Goal: Navigation & Orientation: Find specific page/section

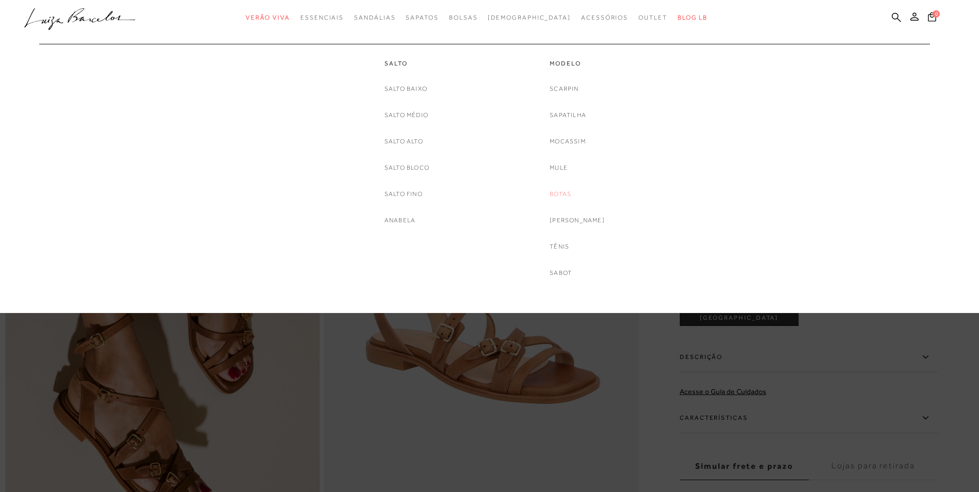
click at [565, 192] on link "Botas" at bounding box center [560, 194] width 22 height 11
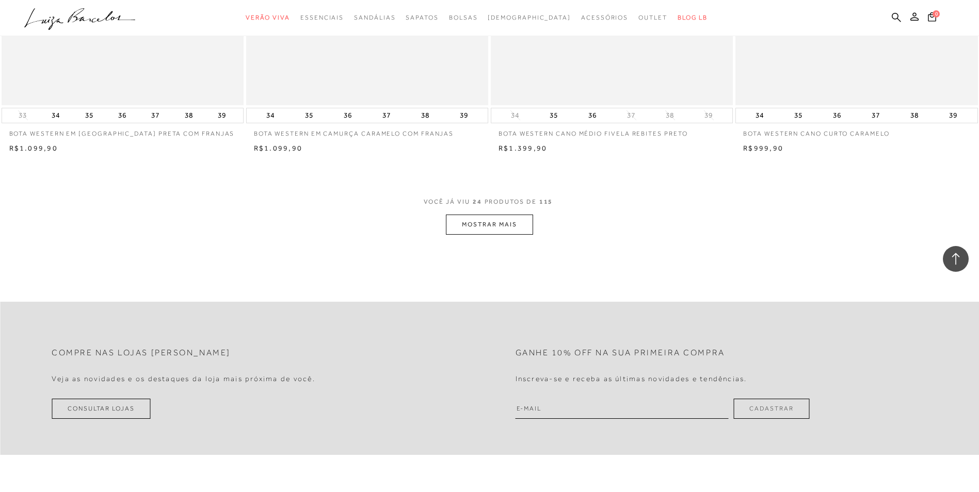
scroll to position [2477, 0]
click at [480, 225] on button "MOSTRAR MAIS" at bounding box center [489, 225] width 87 height 20
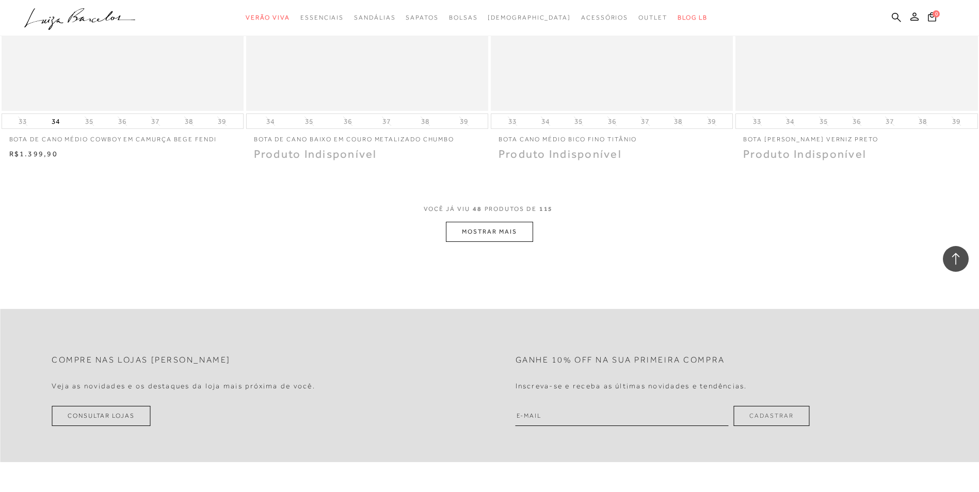
scroll to position [5056, 0]
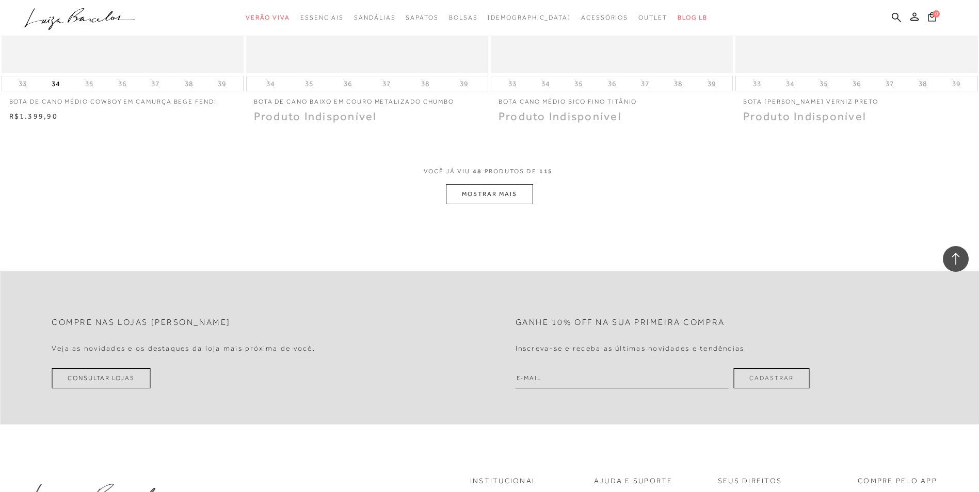
click at [488, 184] on button "MOSTRAR MAIS" at bounding box center [489, 194] width 87 height 20
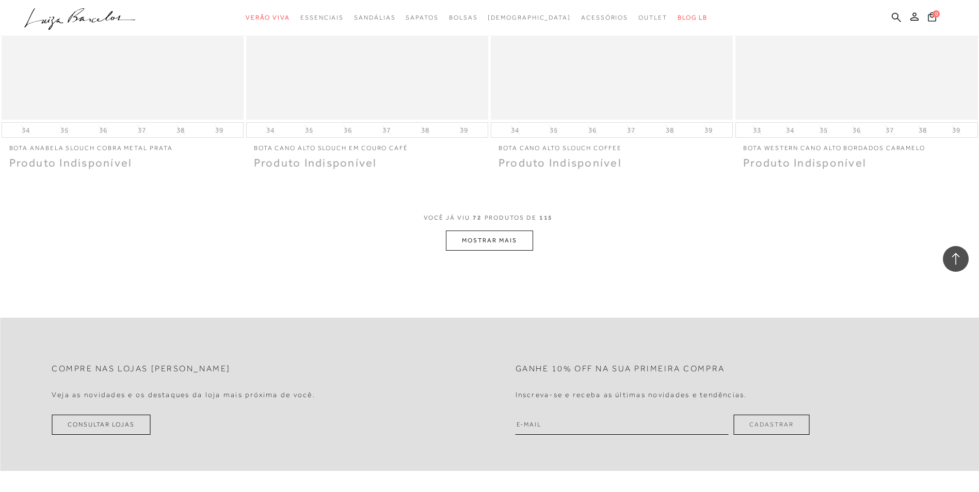
scroll to position [7585, 0]
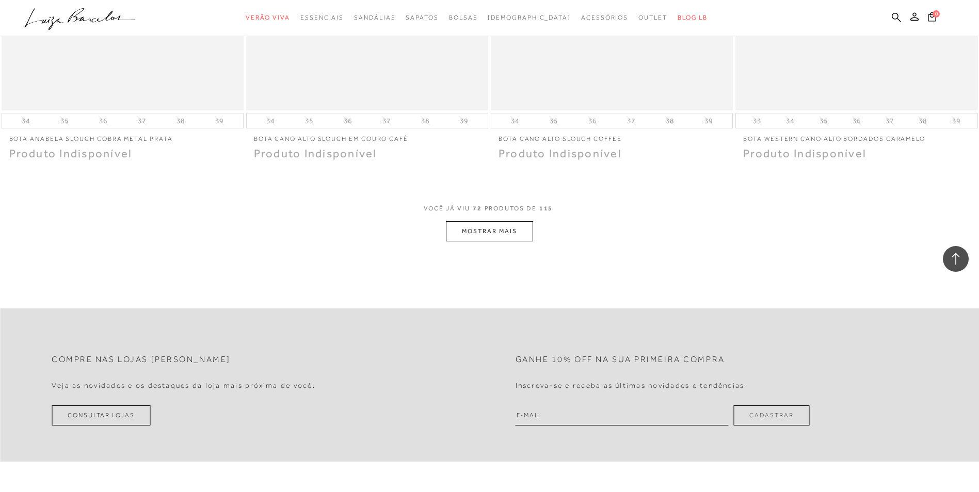
click at [521, 221] on button "MOSTRAR MAIS" at bounding box center [489, 231] width 87 height 20
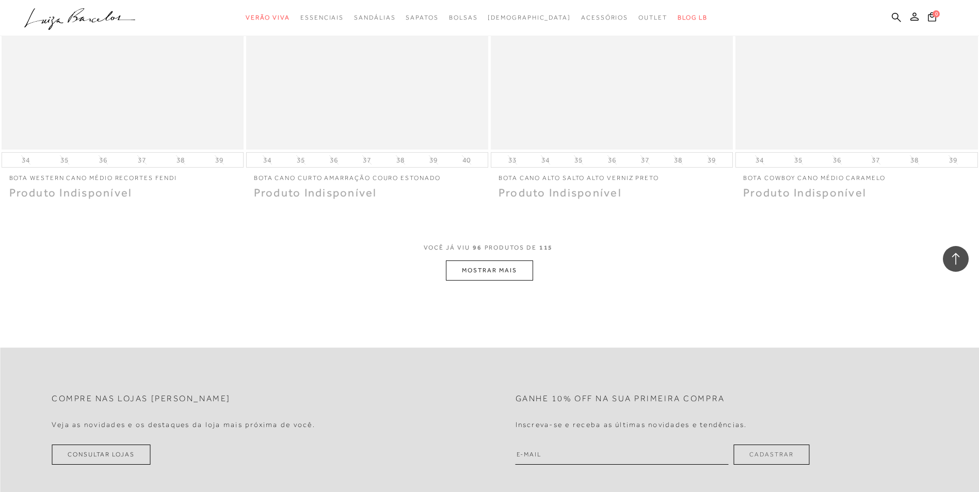
scroll to position [10113, 0]
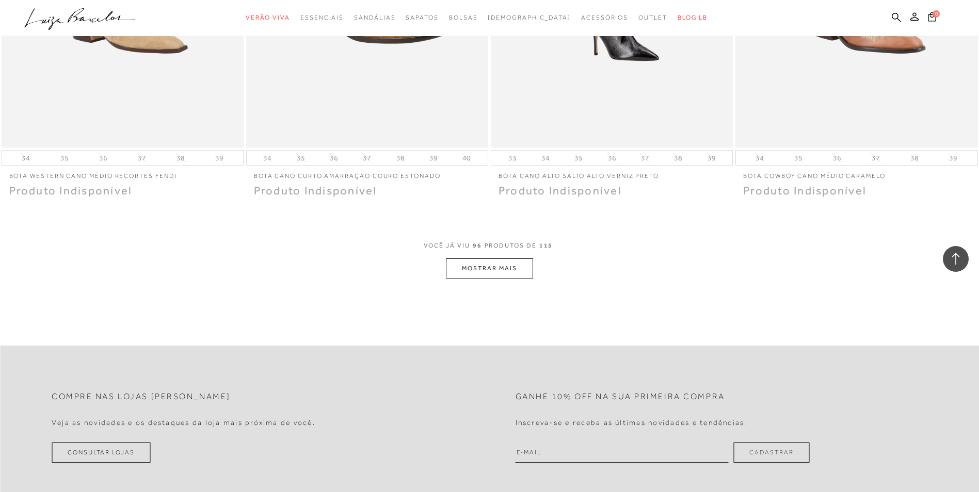
click at [516, 258] on button "MOSTRAR MAIS" at bounding box center [489, 268] width 87 height 20
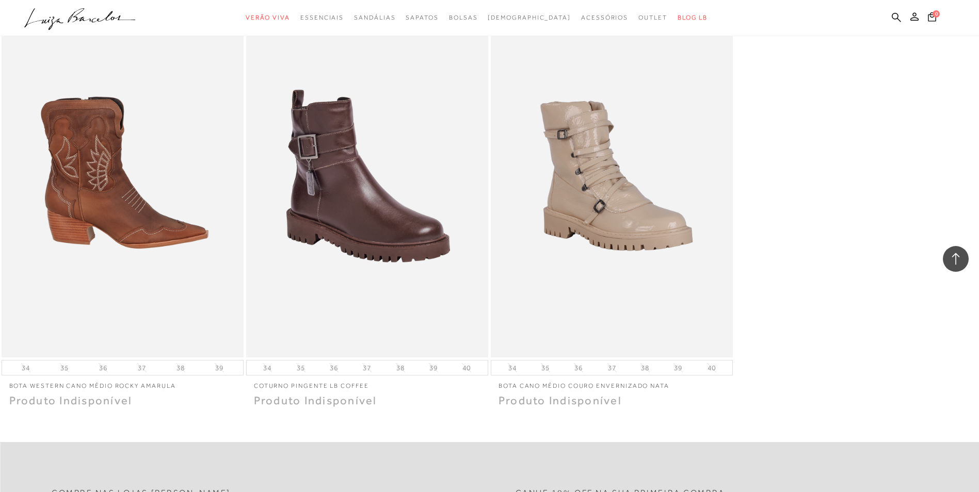
scroll to position [12022, 0]
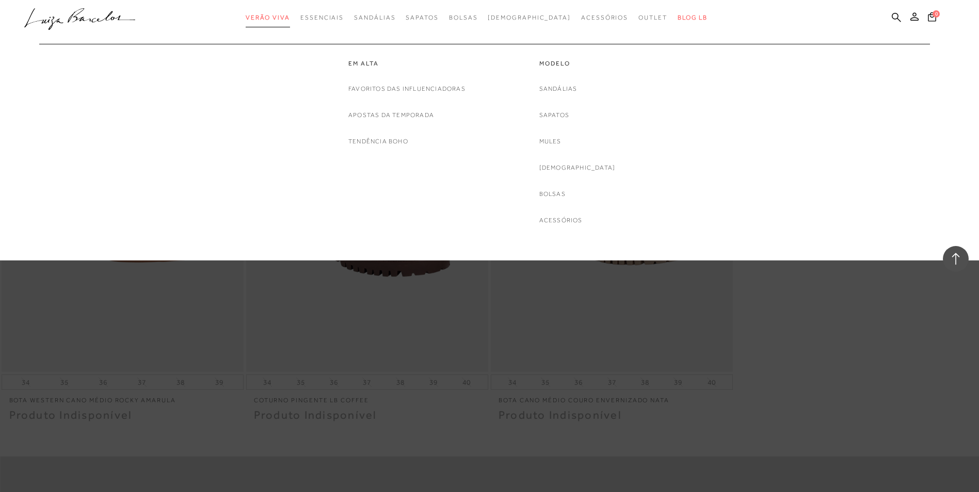
click at [290, 16] on span "Verão Viva" at bounding box center [268, 17] width 44 height 7
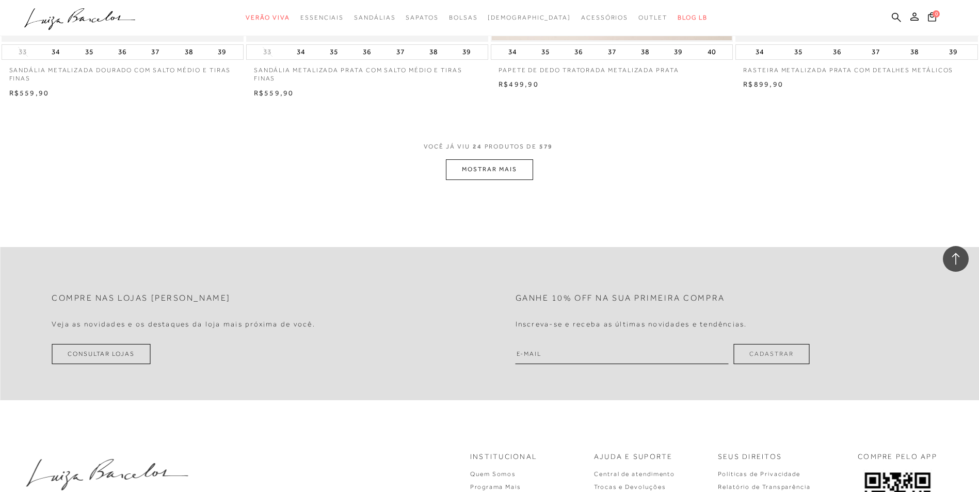
scroll to position [2580, 0]
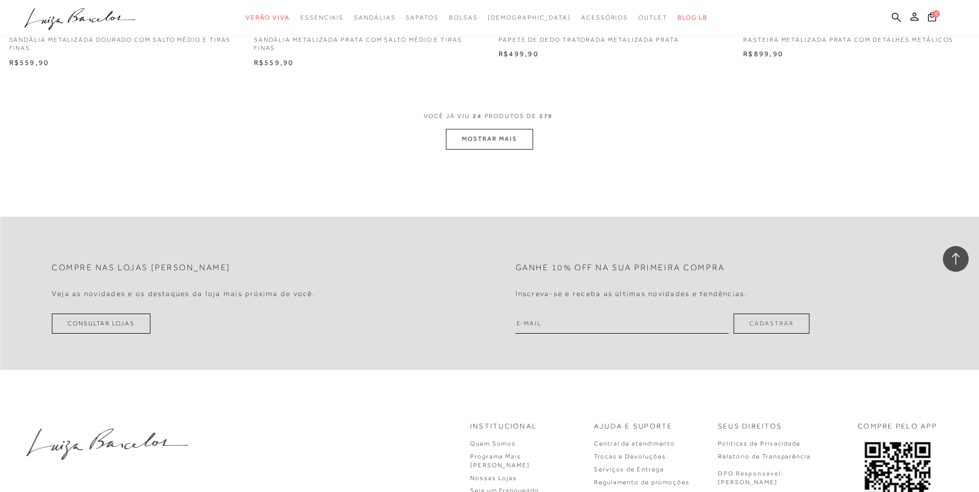
click at [481, 132] on button "MOSTRAR MAIS" at bounding box center [489, 139] width 87 height 20
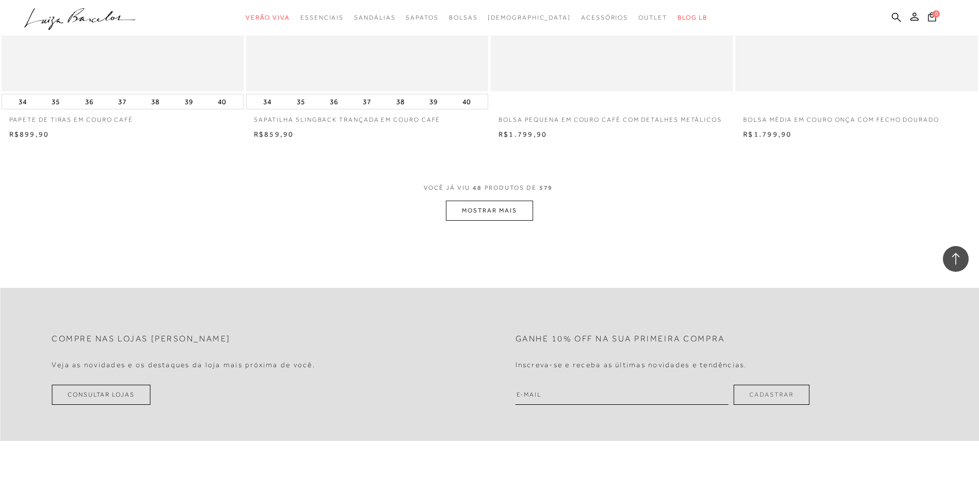
scroll to position [5108, 0]
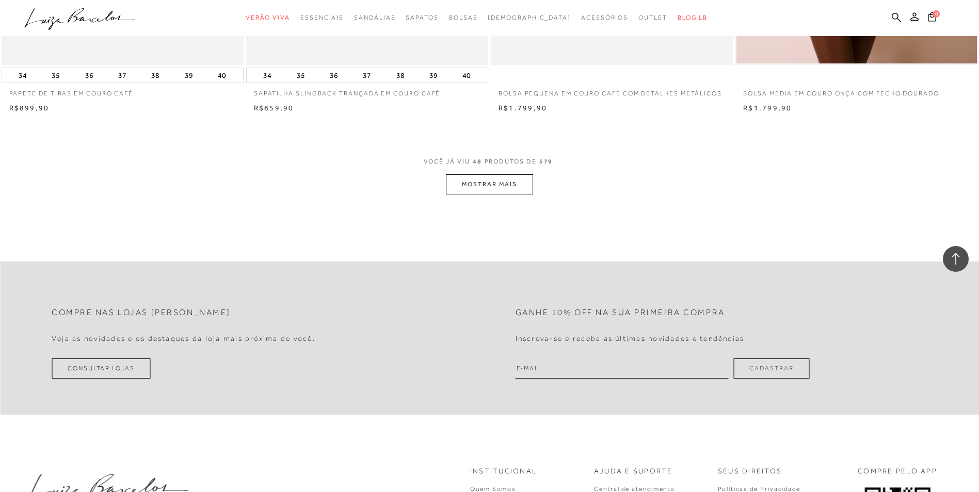
click at [472, 190] on button "MOSTRAR MAIS" at bounding box center [489, 184] width 87 height 20
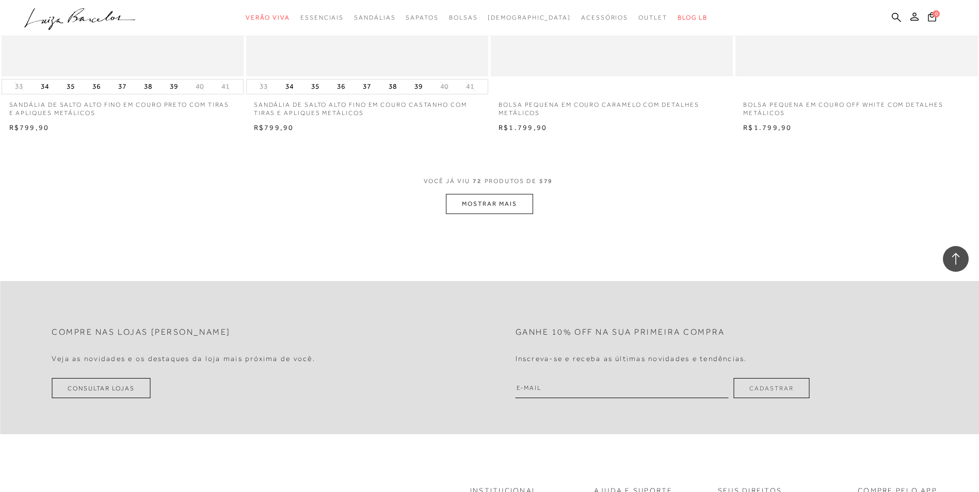
scroll to position [7688, 0]
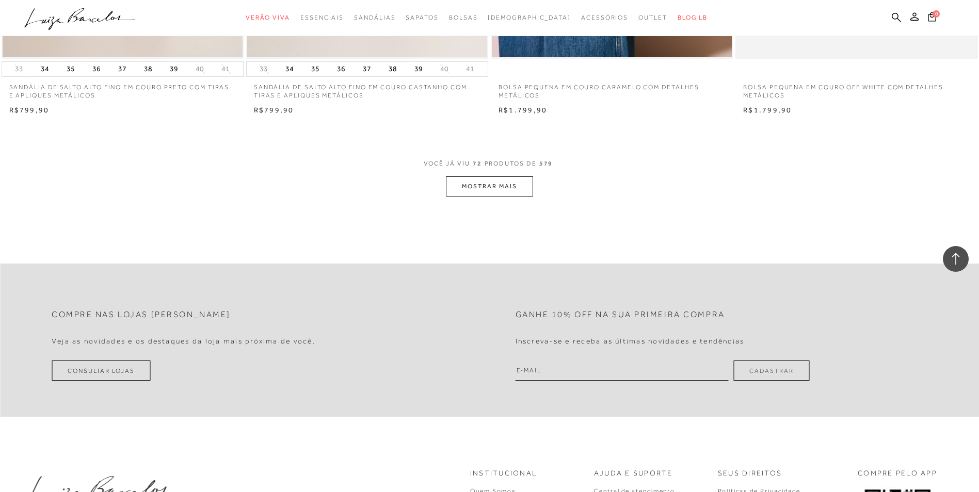
click at [472, 190] on button "MOSTRAR MAIS" at bounding box center [489, 186] width 87 height 20
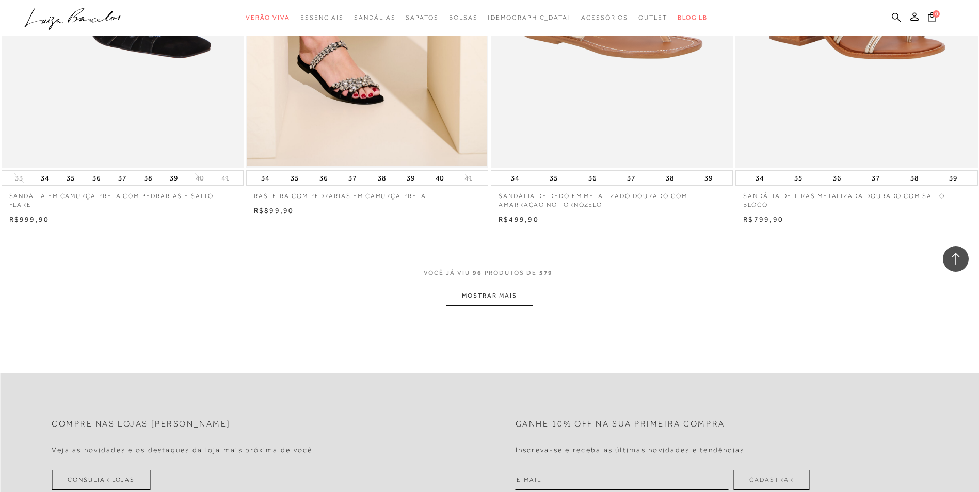
scroll to position [10216, 0]
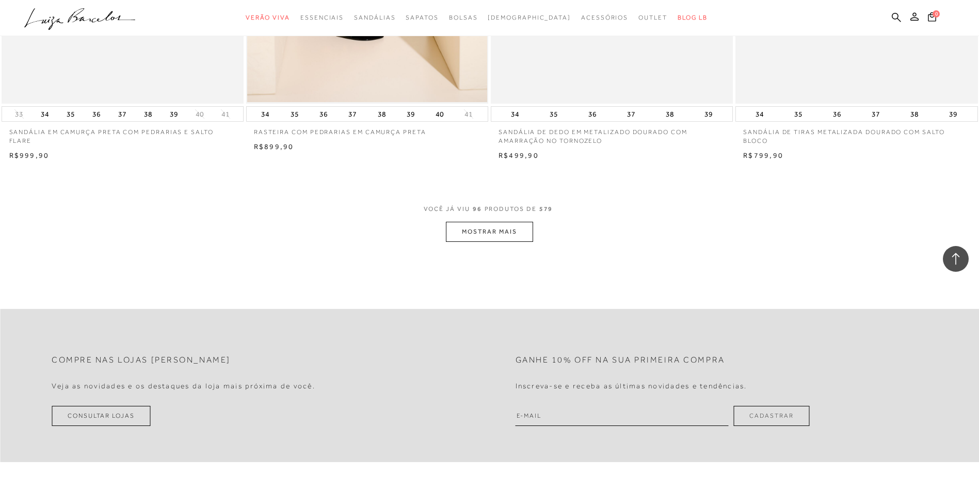
click at [494, 235] on button "MOSTRAR MAIS" at bounding box center [489, 232] width 87 height 20
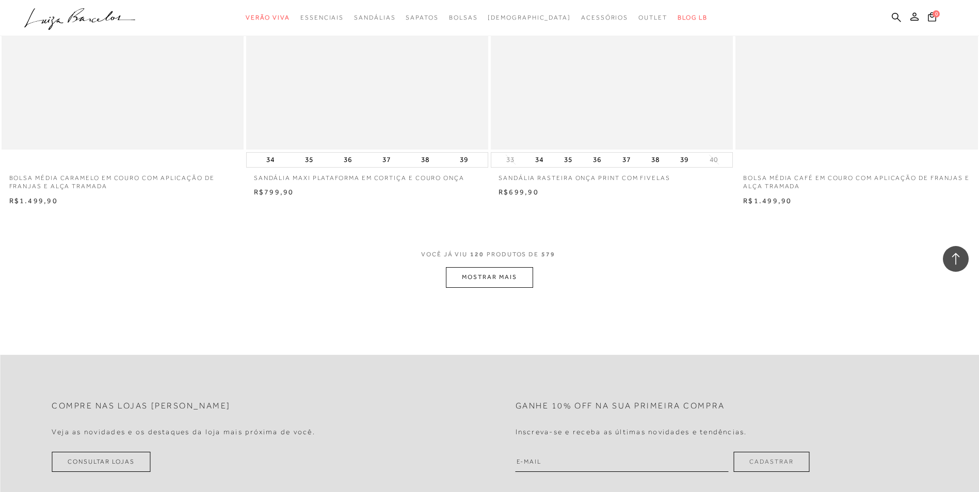
scroll to position [12744, 0]
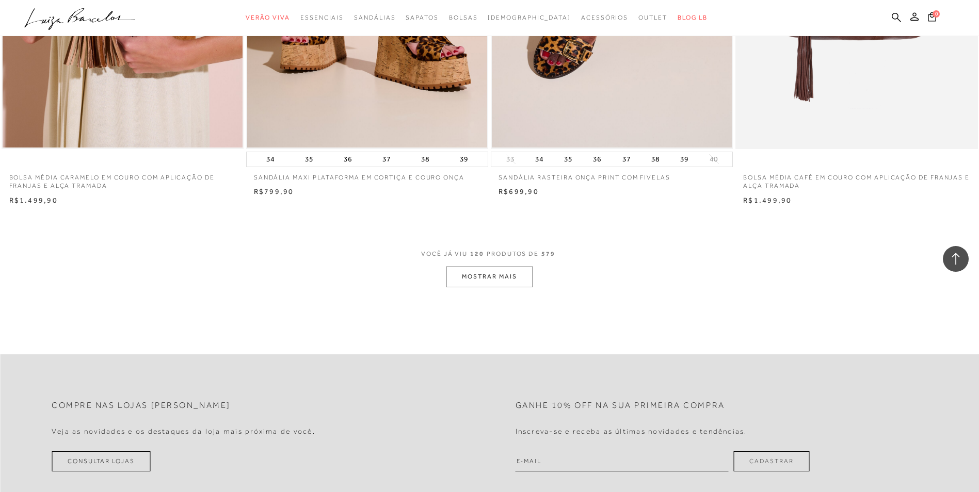
click at [494, 273] on button "MOSTRAR MAIS" at bounding box center [489, 277] width 87 height 20
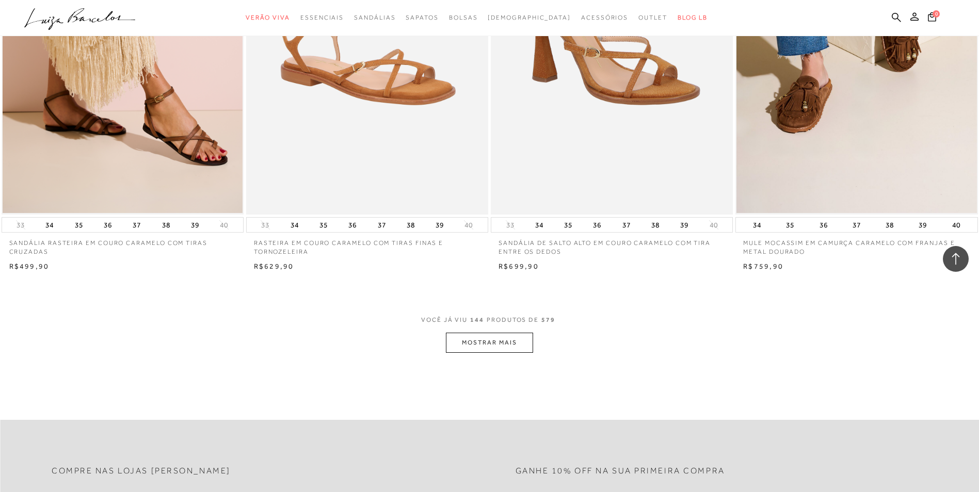
scroll to position [15376, 0]
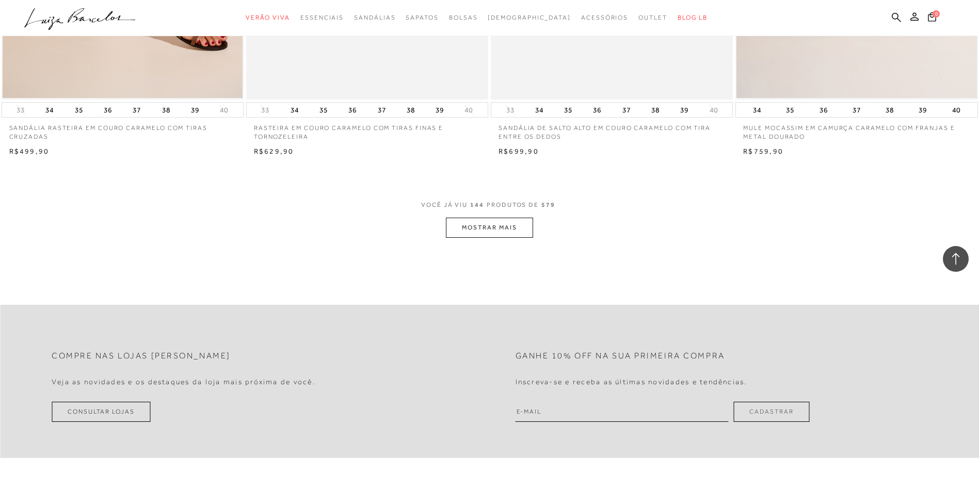
click at [502, 229] on button "MOSTRAR MAIS" at bounding box center [489, 228] width 87 height 20
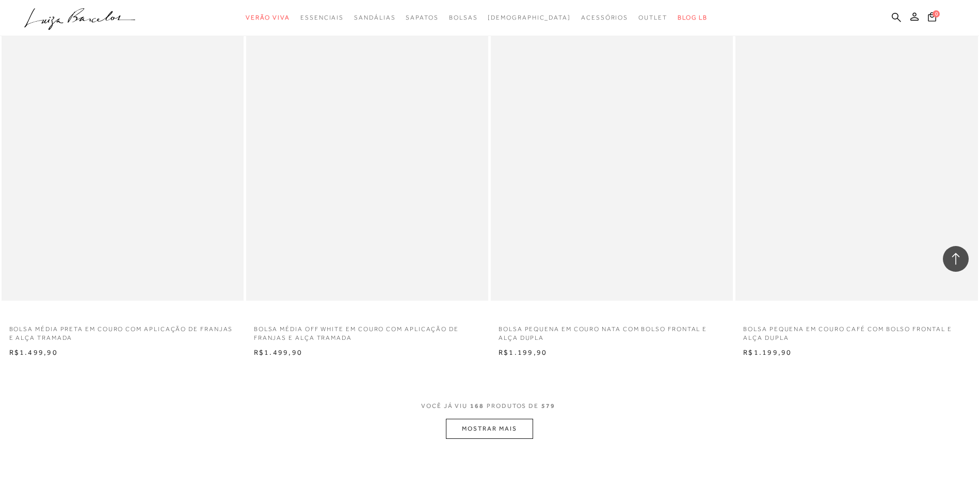
scroll to position [17904, 0]
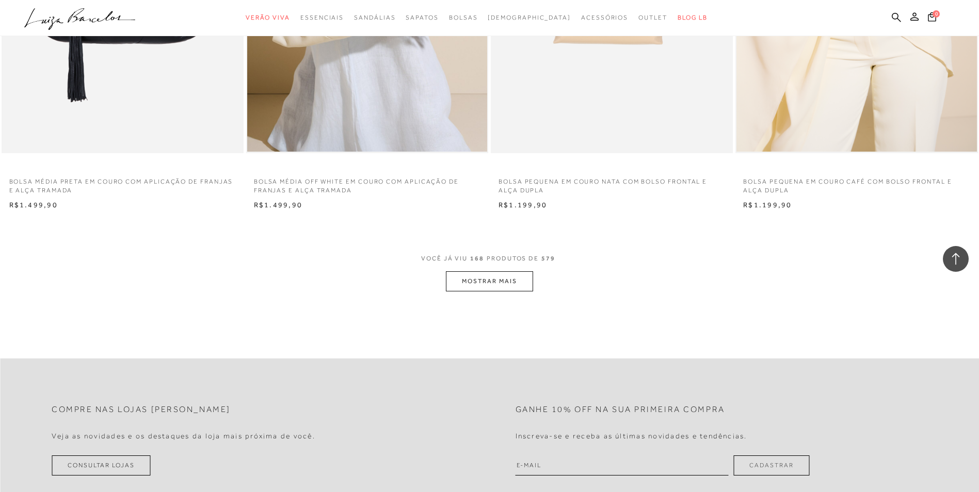
click at [498, 281] on button "MOSTRAR MAIS" at bounding box center [489, 281] width 87 height 20
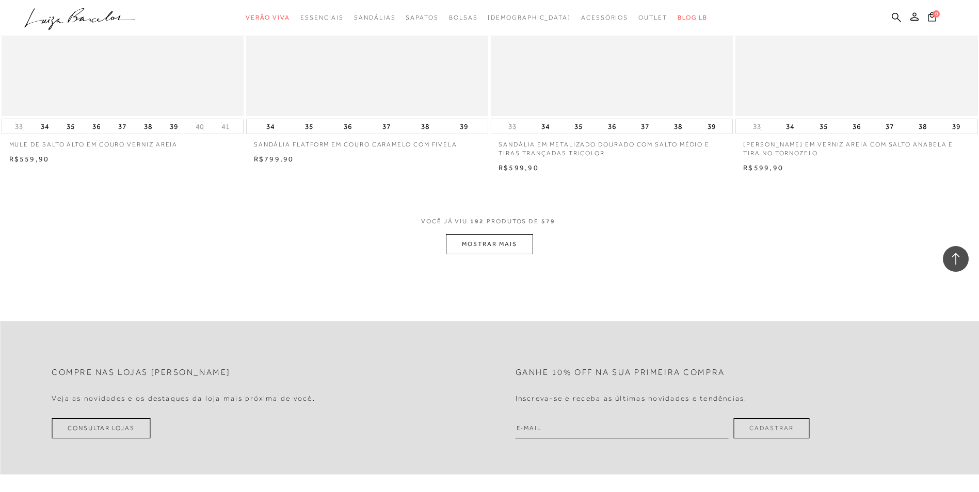
scroll to position [20690, 0]
